Goal: Task Accomplishment & Management: Manage account settings

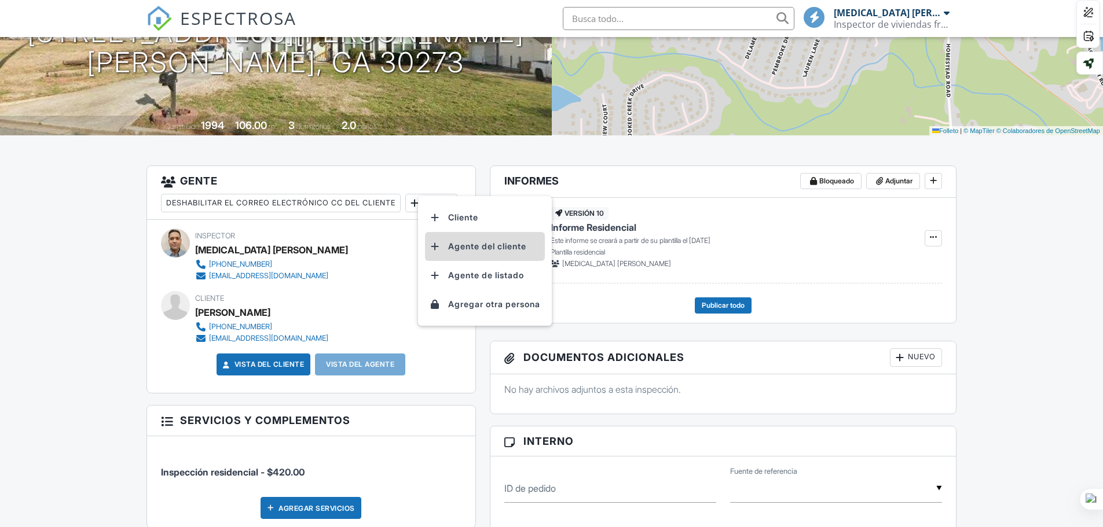
click at [480, 244] on font "Agente del cliente" at bounding box center [487, 246] width 78 height 10
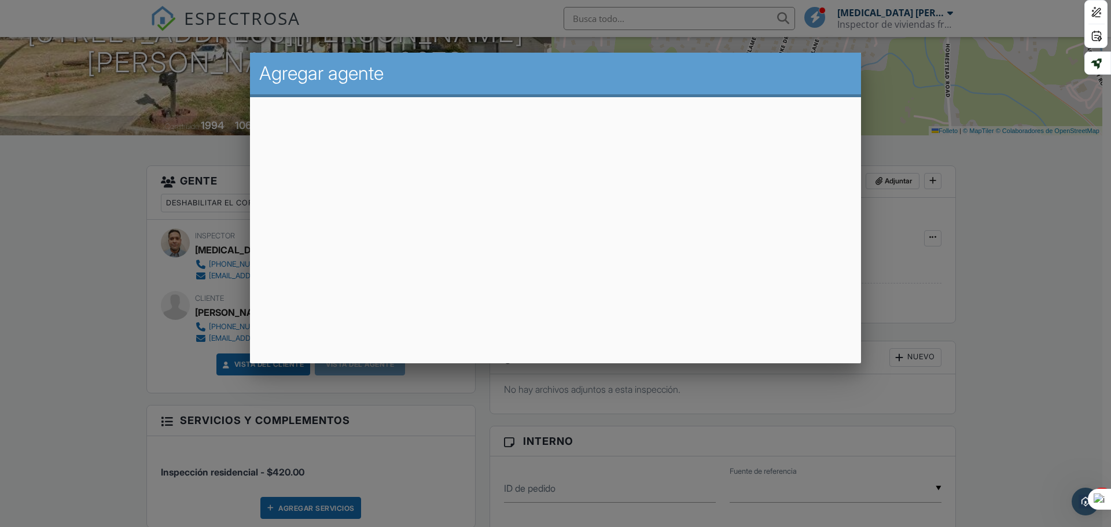
click at [959, 197] on div at bounding box center [555, 271] width 1111 height 659
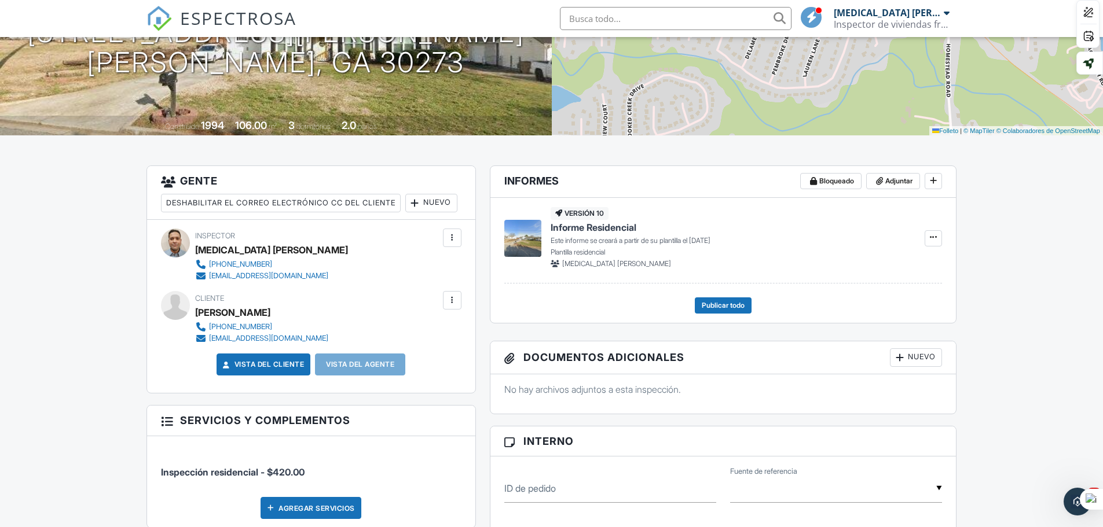
click at [423, 207] on font "Nuevo" at bounding box center [437, 202] width 28 height 9
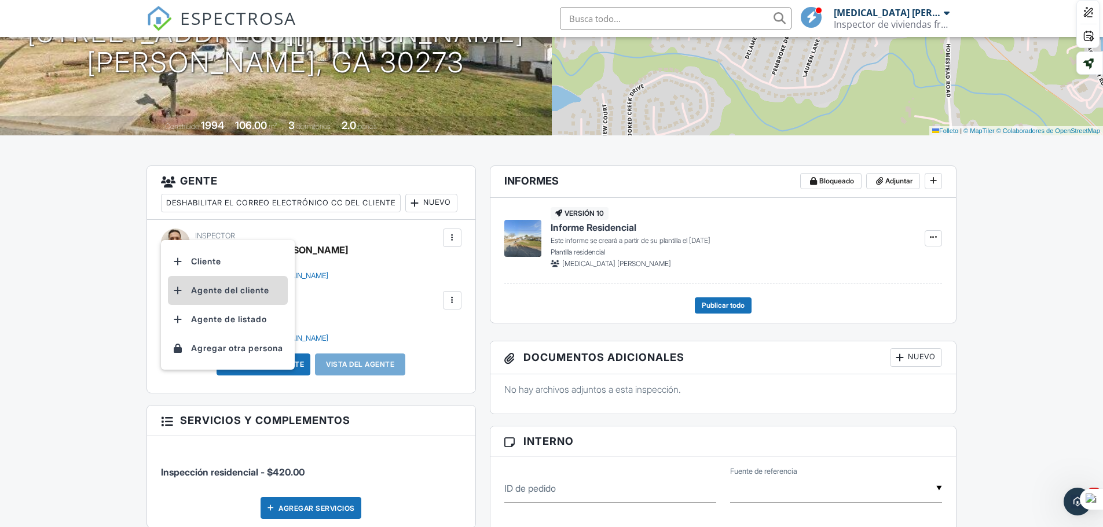
click at [242, 292] on font "Agente del cliente" at bounding box center [230, 290] width 78 height 10
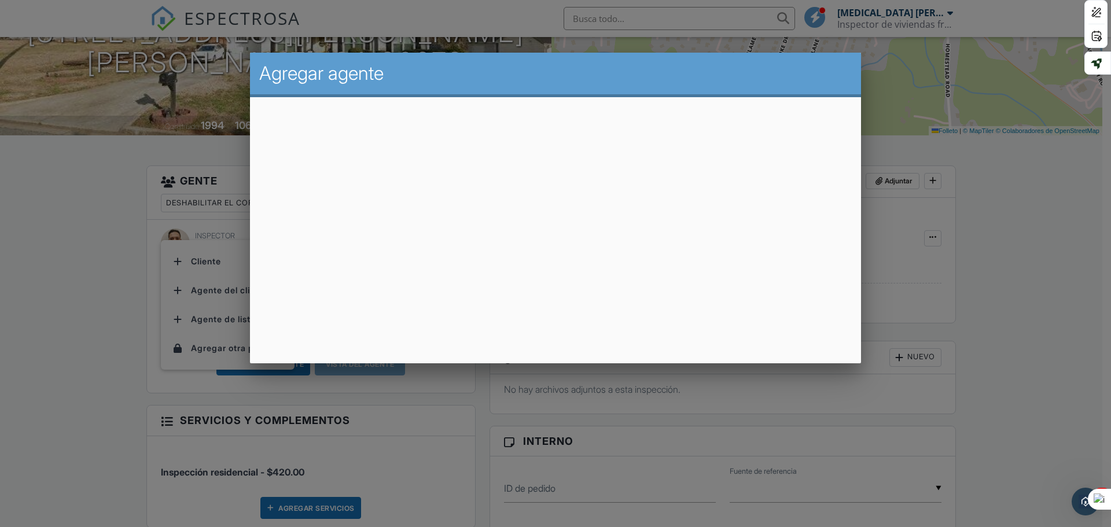
click at [1044, 270] on div at bounding box center [555, 271] width 1111 height 659
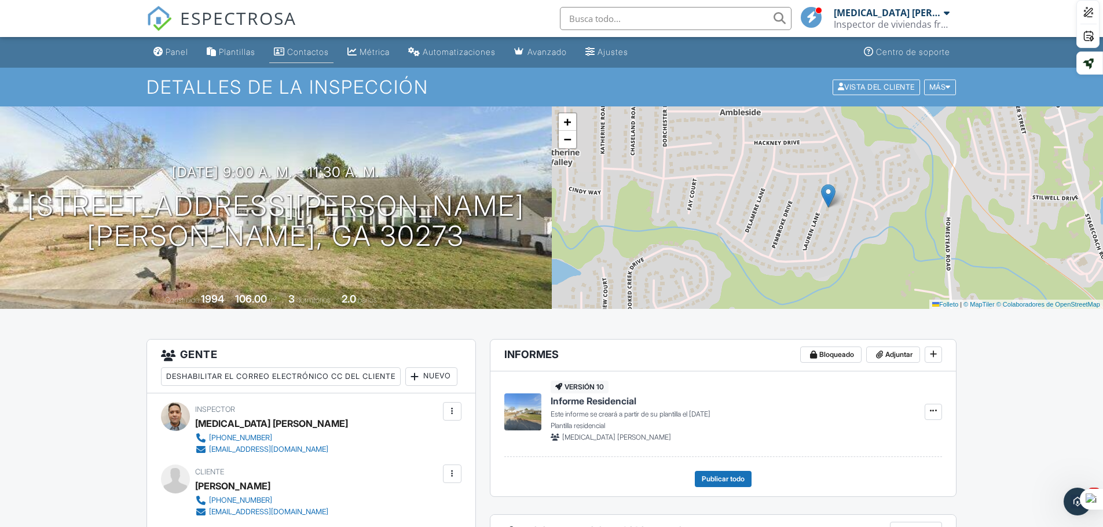
click at [306, 47] on font "Contactos" at bounding box center [308, 52] width 42 height 10
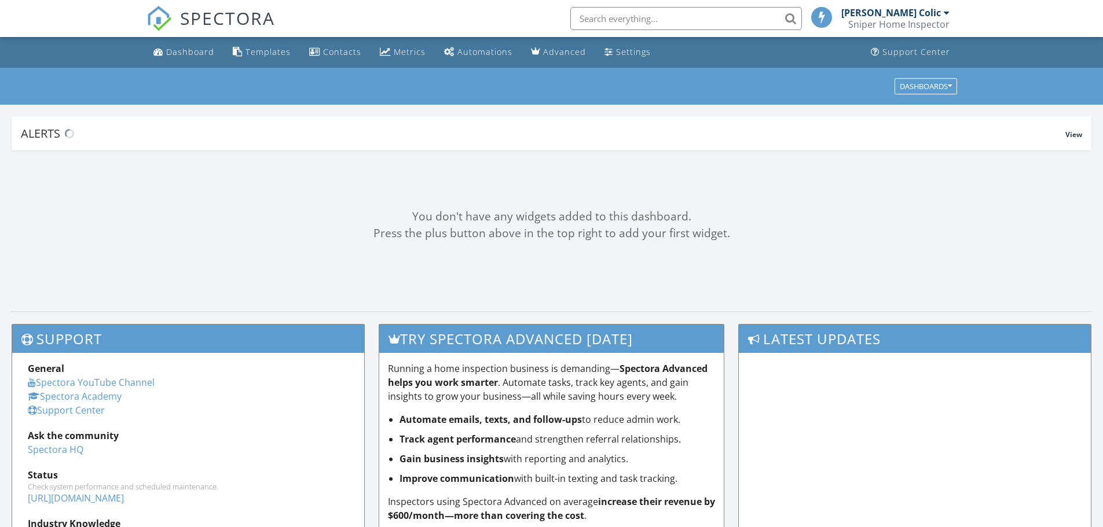
click at [332, 52] on div "Contacts" at bounding box center [342, 51] width 38 height 11
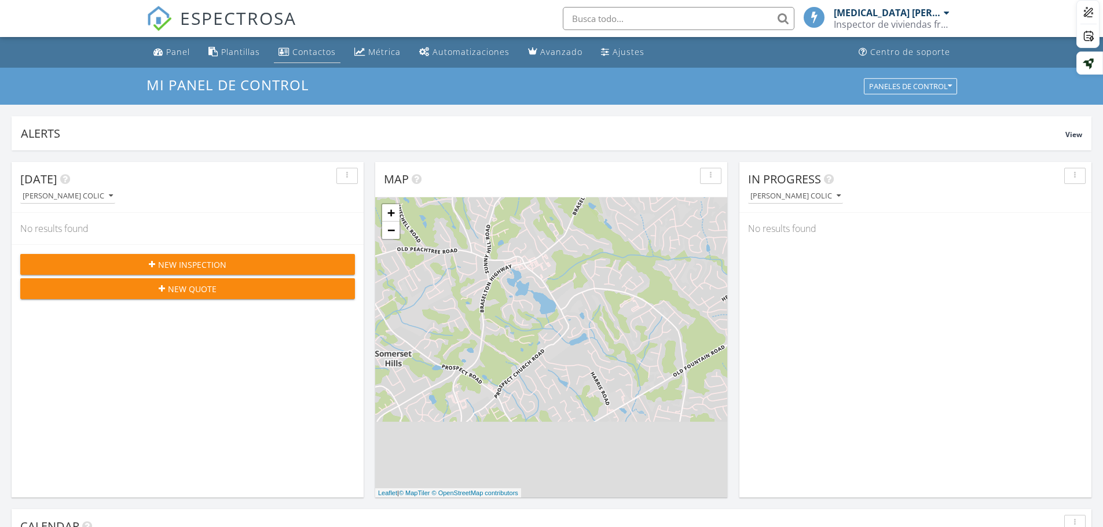
click at [317, 47] on font "Contactos" at bounding box center [313, 51] width 43 height 11
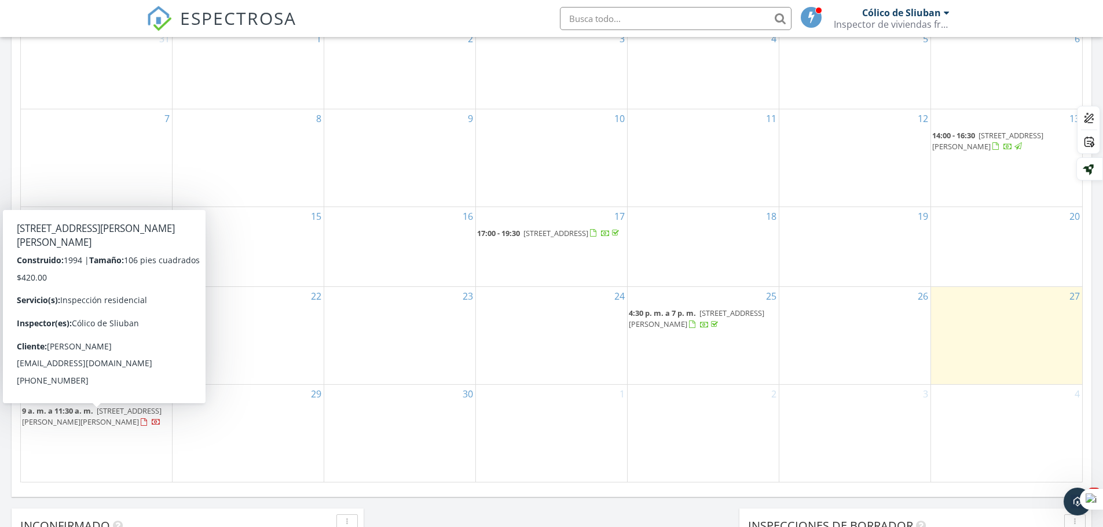
click at [141, 427] on div at bounding box center [144, 423] width 6 height 8
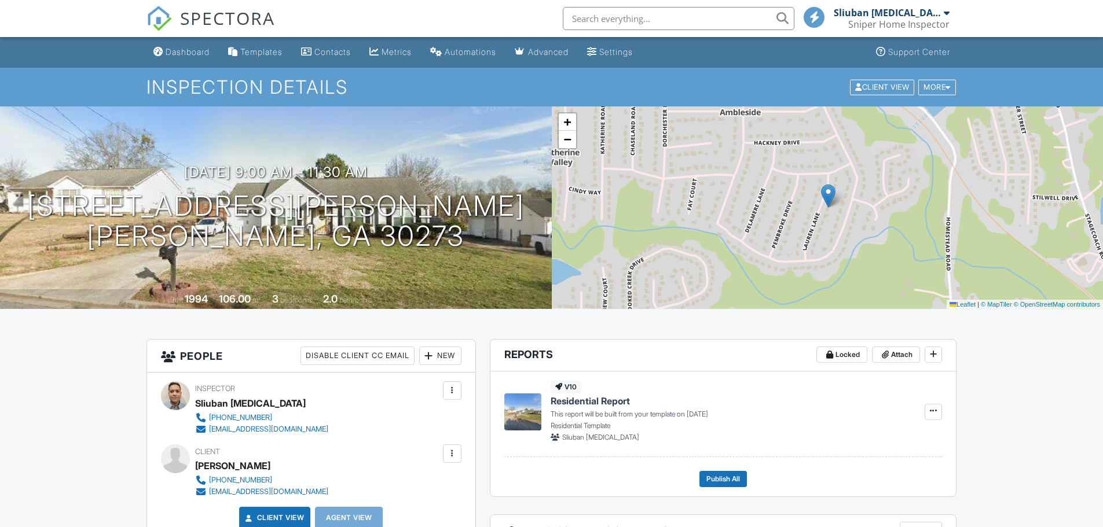
click at [451, 347] on div "New" at bounding box center [440, 356] width 42 height 19
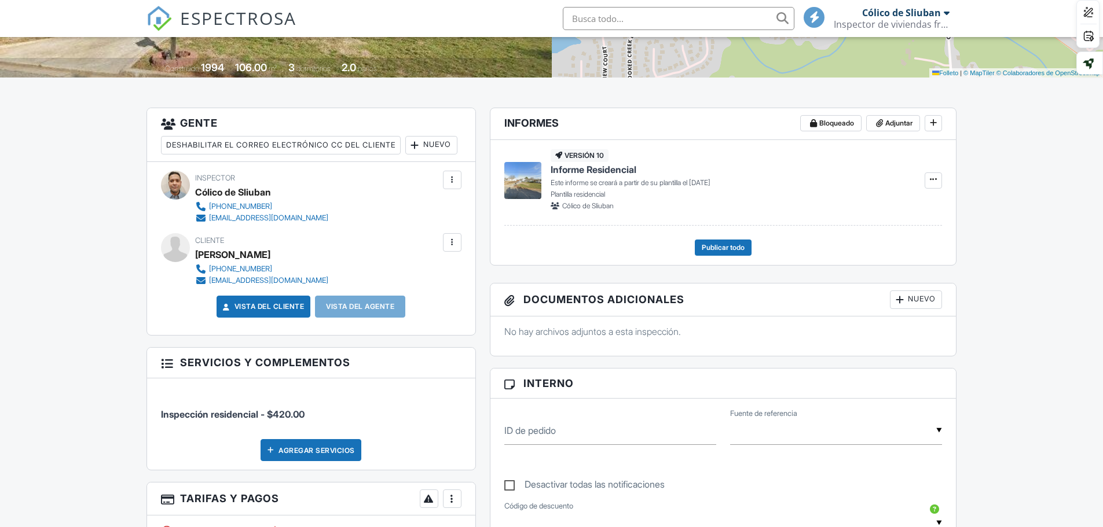
click at [423, 149] on font "Nuevo" at bounding box center [437, 144] width 28 height 9
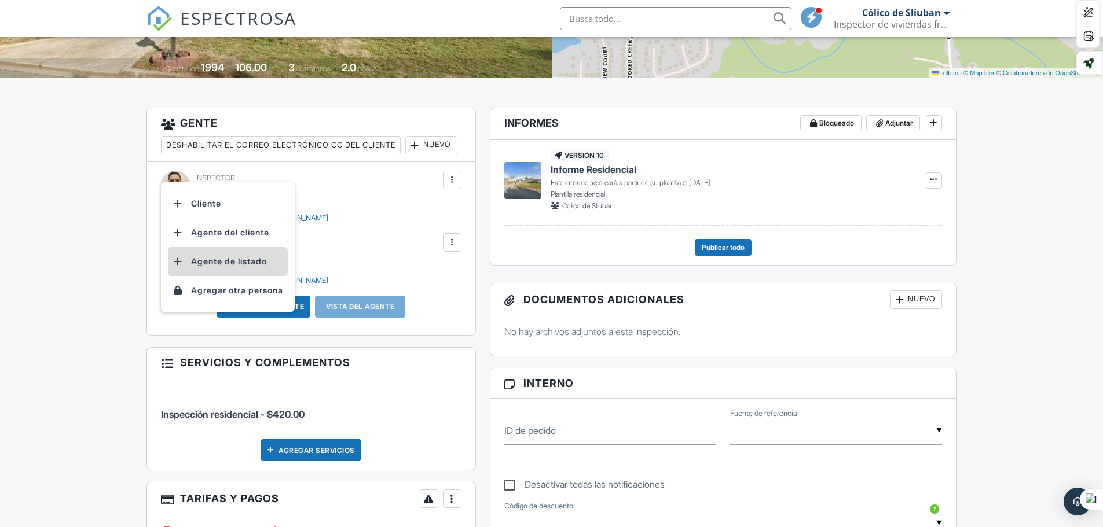
click at [244, 256] on font "Agente de listado" at bounding box center [229, 261] width 76 height 10
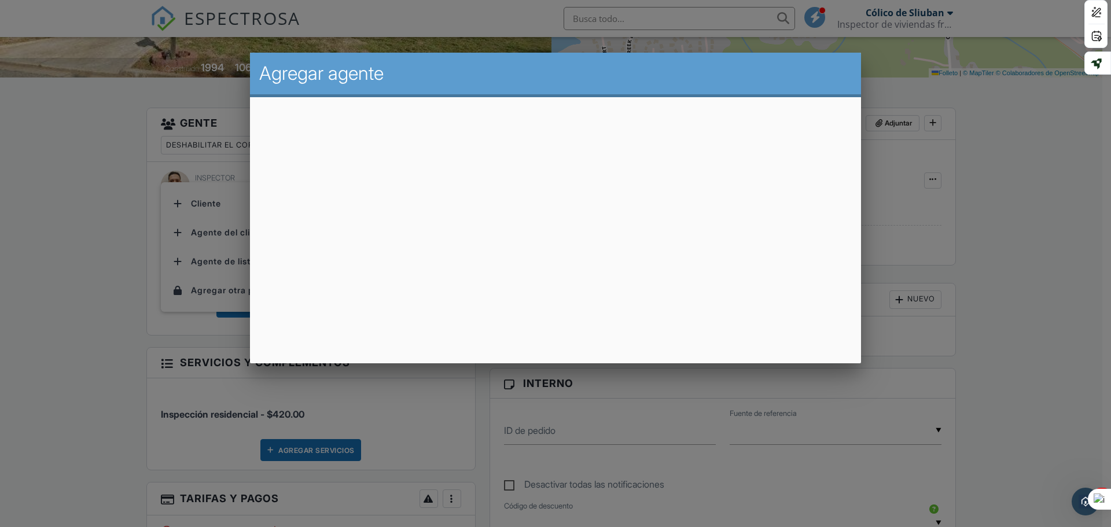
click at [942, 236] on div at bounding box center [555, 271] width 1111 height 659
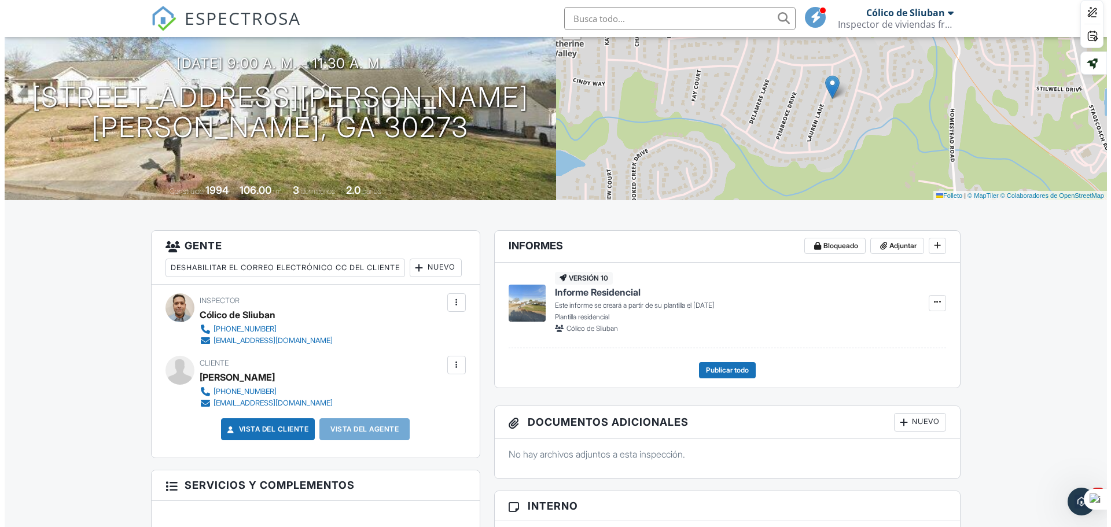
scroll to position [174, 0]
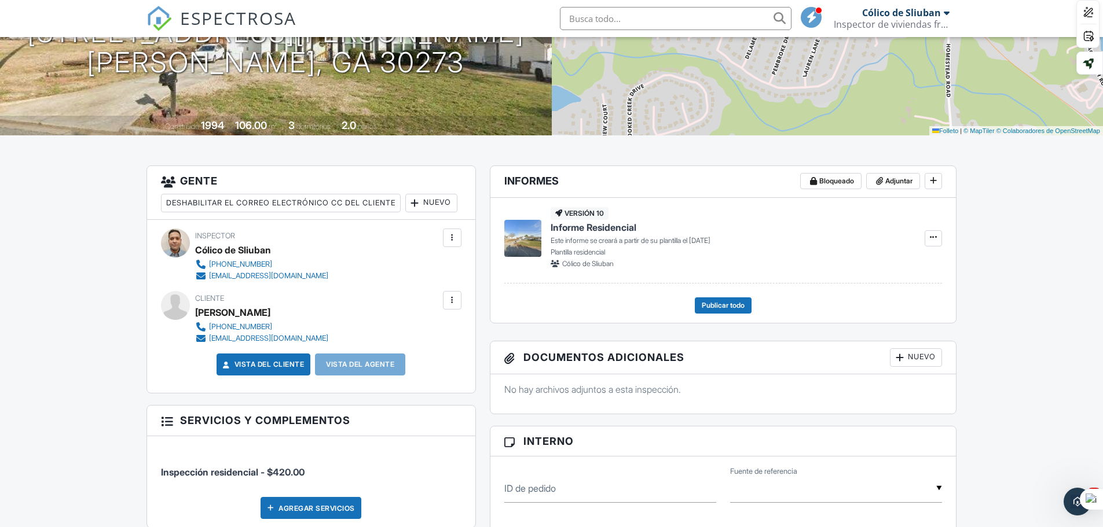
click at [423, 207] on font "Nuevo" at bounding box center [437, 202] width 28 height 9
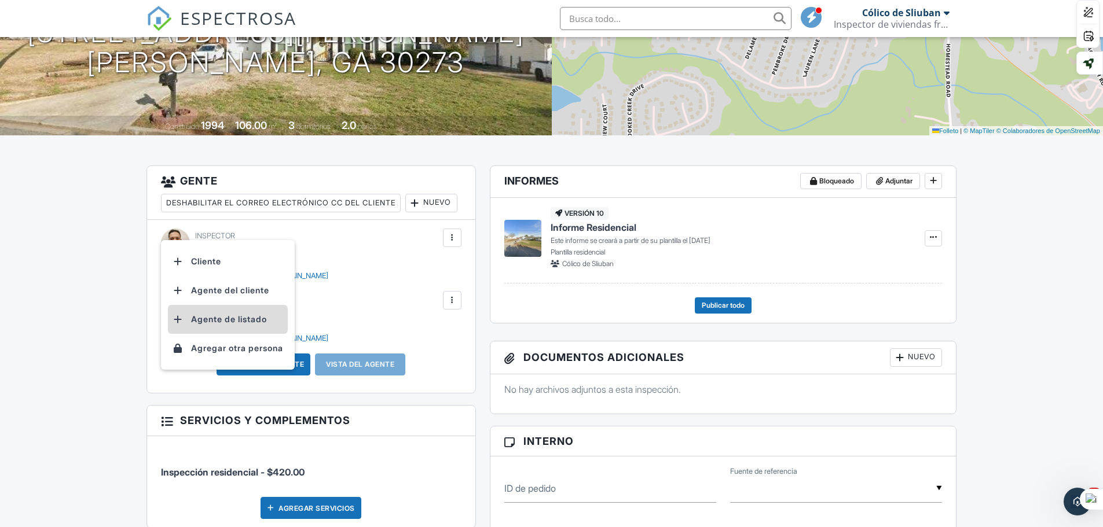
click at [232, 317] on font "Agente de listado" at bounding box center [229, 319] width 76 height 10
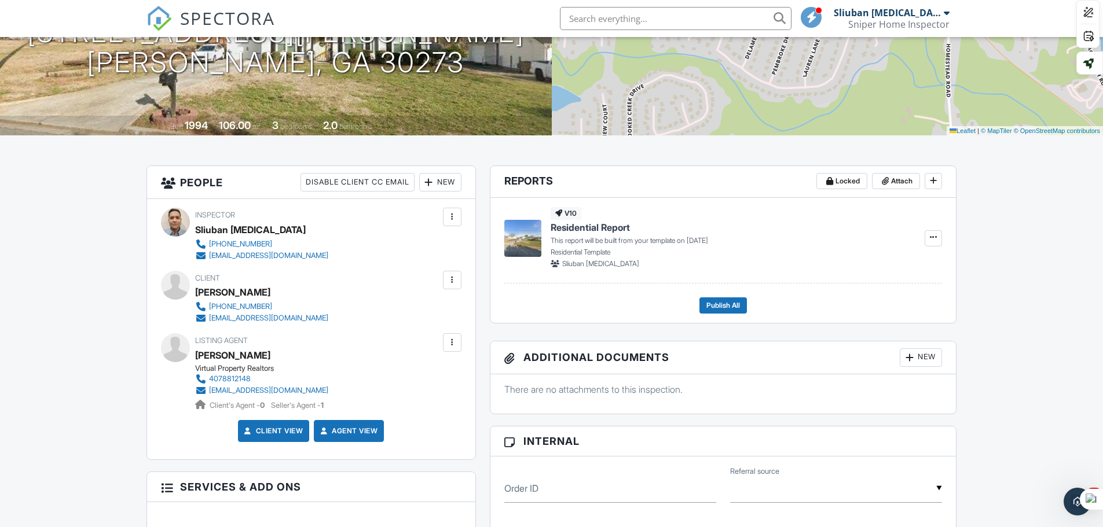
click at [453, 344] on div at bounding box center [452, 343] width 12 height 12
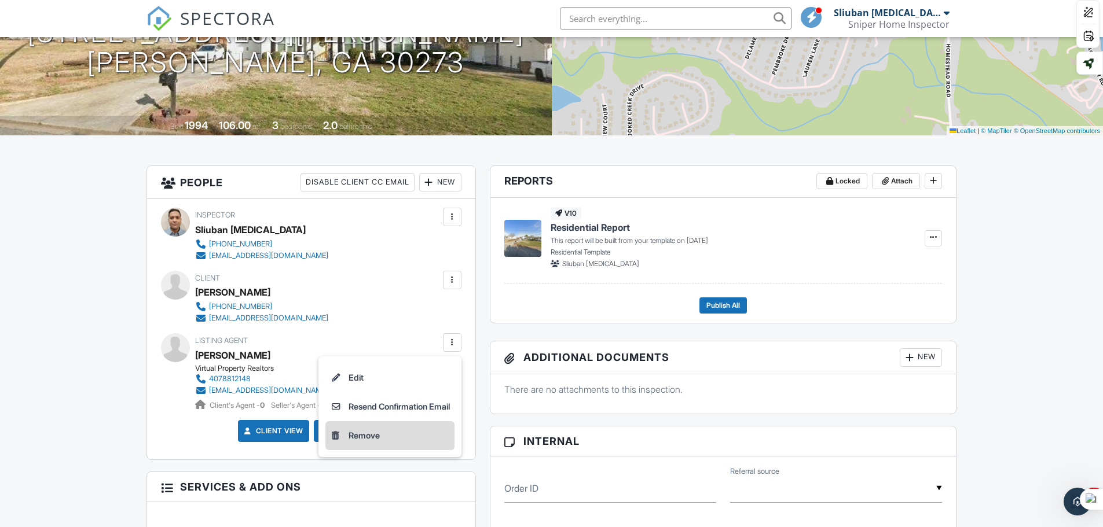
click at [362, 431] on li "Remove" at bounding box center [389, 435] width 129 height 29
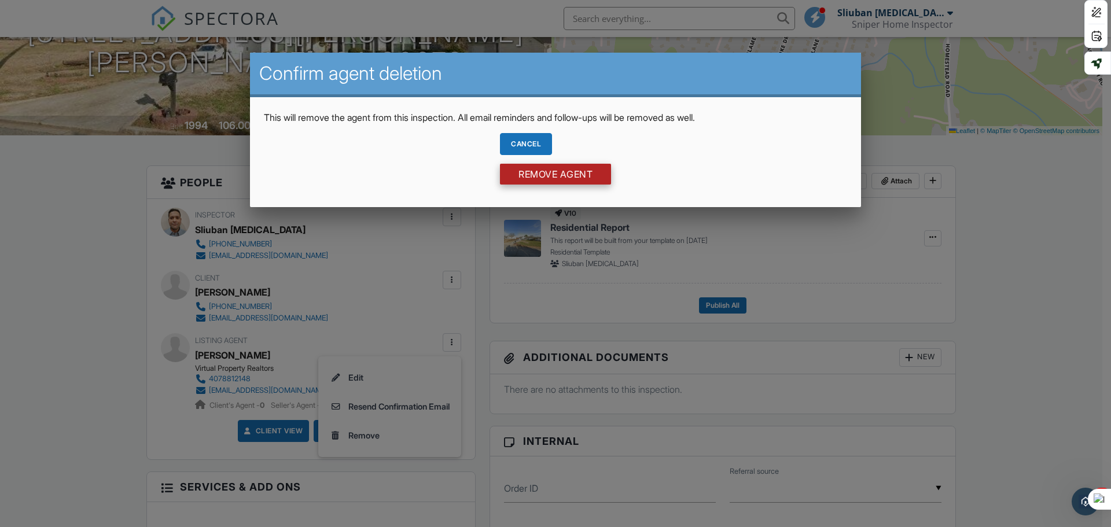
click at [574, 175] on input "Remove Agent" at bounding box center [555, 174] width 111 height 21
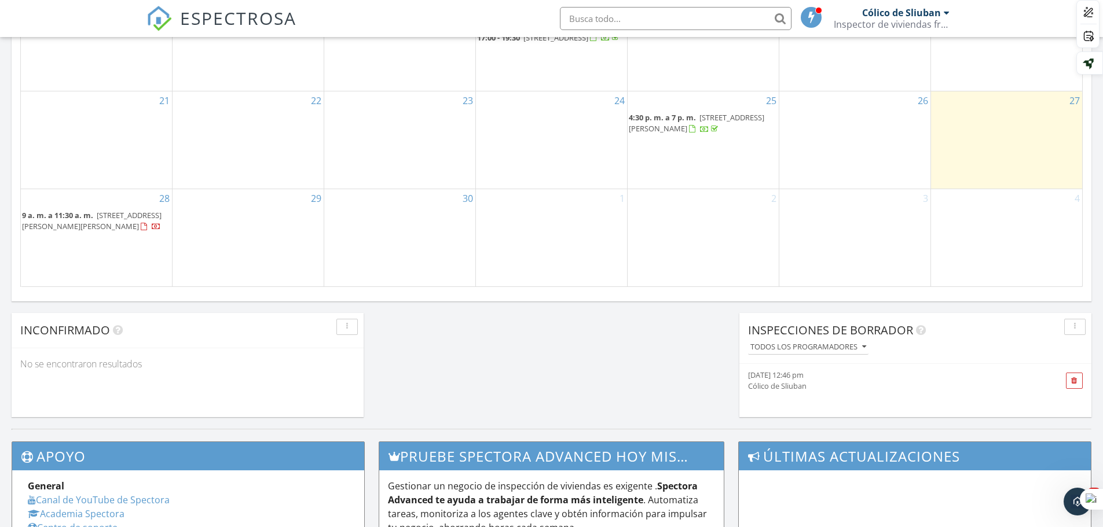
click at [141, 231] on div at bounding box center [144, 227] width 6 height 8
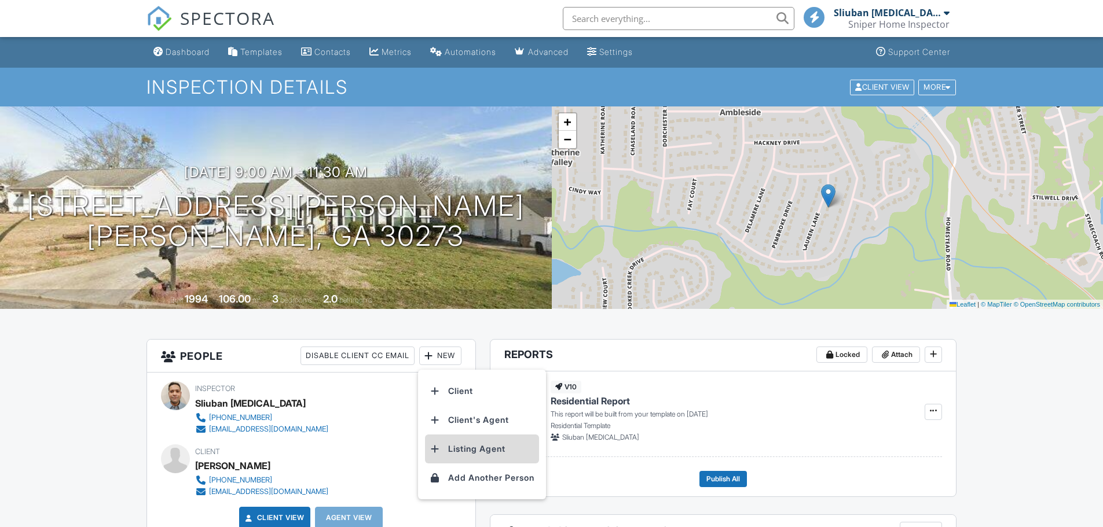
click at [483, 435] on li "Listing Agent" at bounding box center [482, 449] width 114 height 29
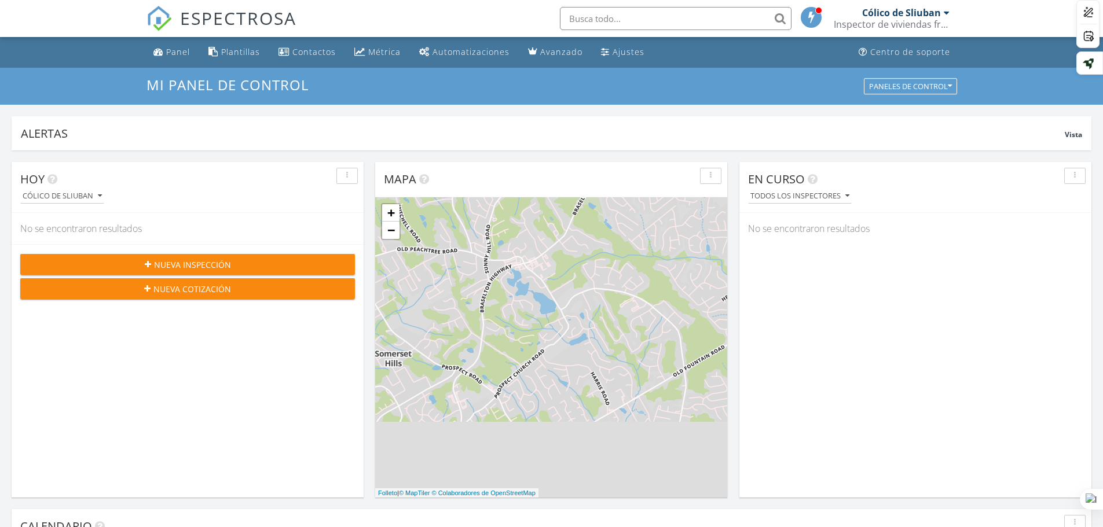
scroll to position [6, 6]
click at [949, 14] on div at bounding box center [946, 12] width 6 height 9
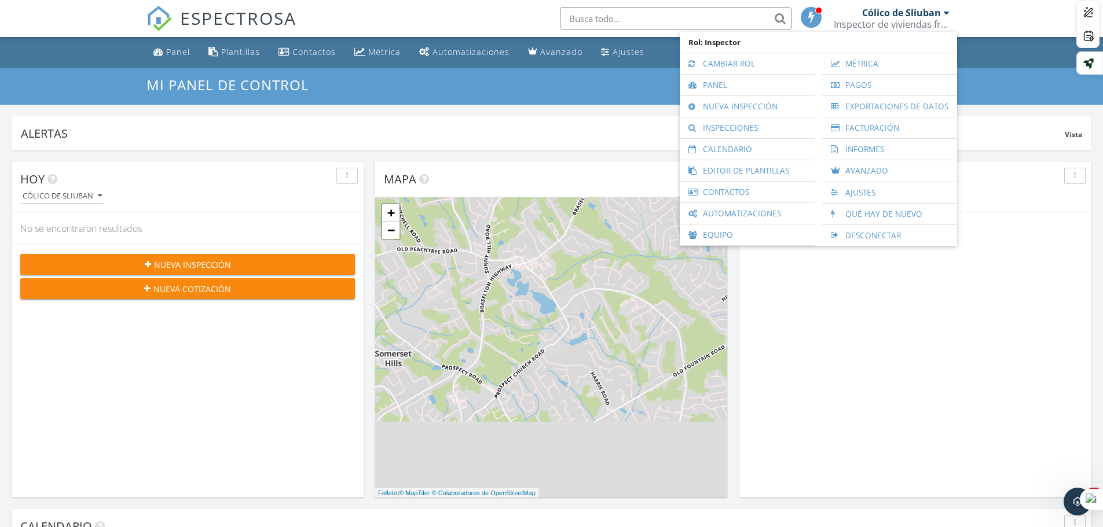
scroll to position [0, 0]
click at [872, 234] on font "Desconectar" at bounding box center [873, 235] width 56 height 11
